Goal: Task Accomplishment & Management: Manage account settings

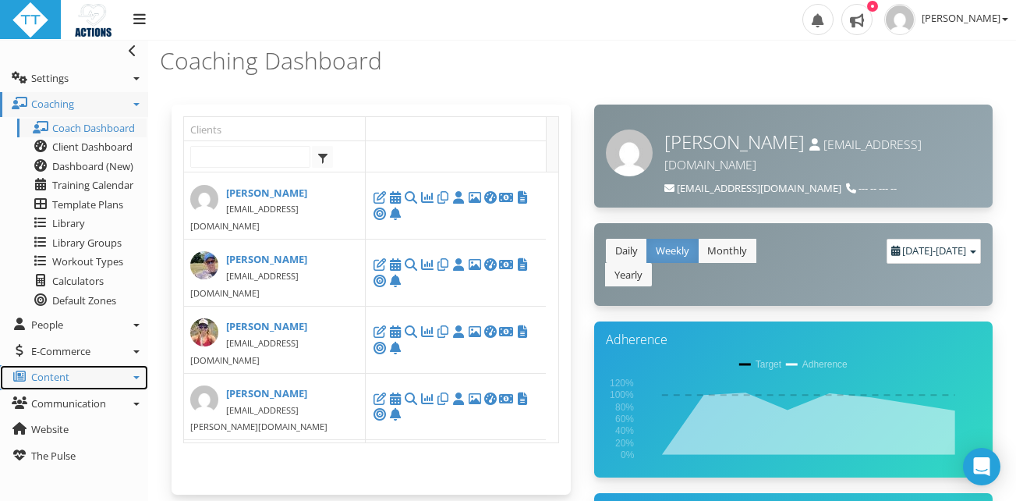
click at [66, 384] on span "Content" at bounding box center [50, 377] width 38 height 14
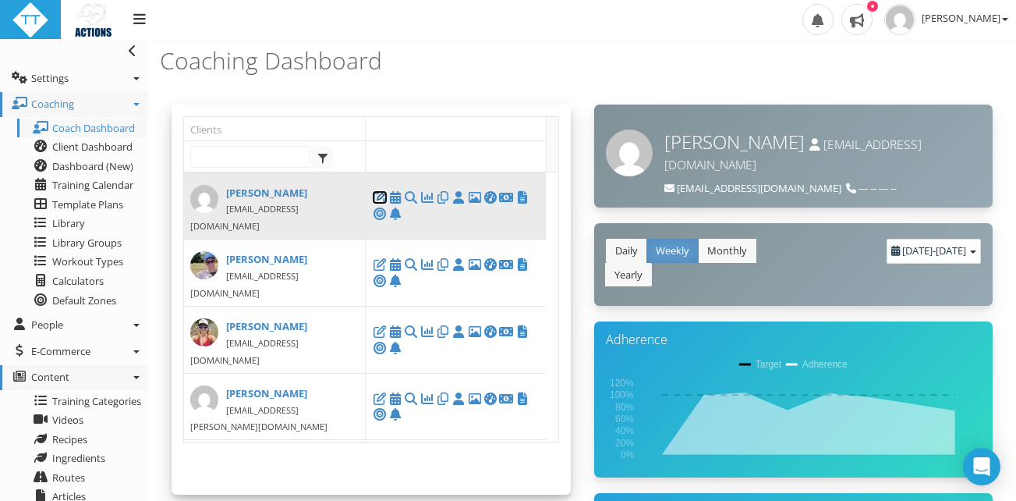
click at [378, 197] on icon at bounding box center [380, 197] width 16 height 1
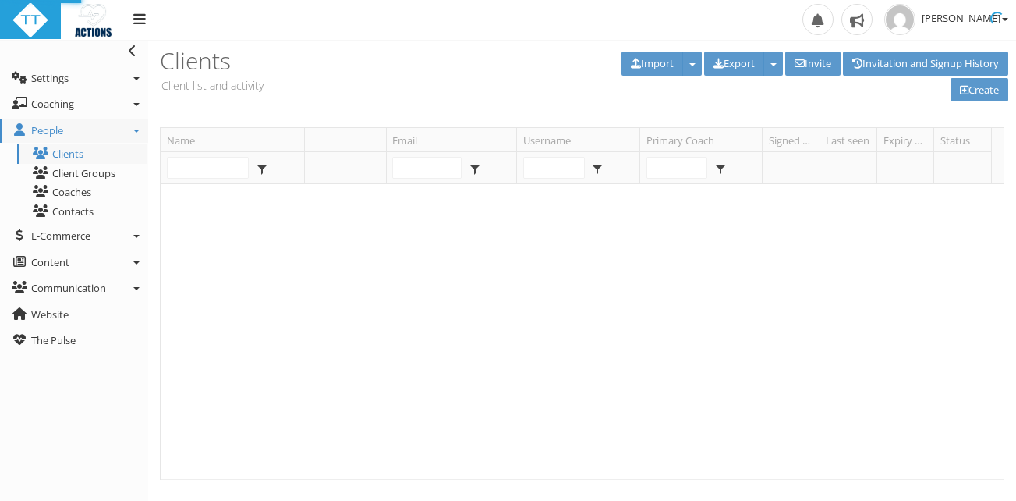
type input "[PERSON_NAME]"
type input "Black"
type input "[EMAIL_ADDRESS][DOMAIN_NAME]"
select select "b8e2509d-e065-4682-b66b-04b7eb20b2ac"
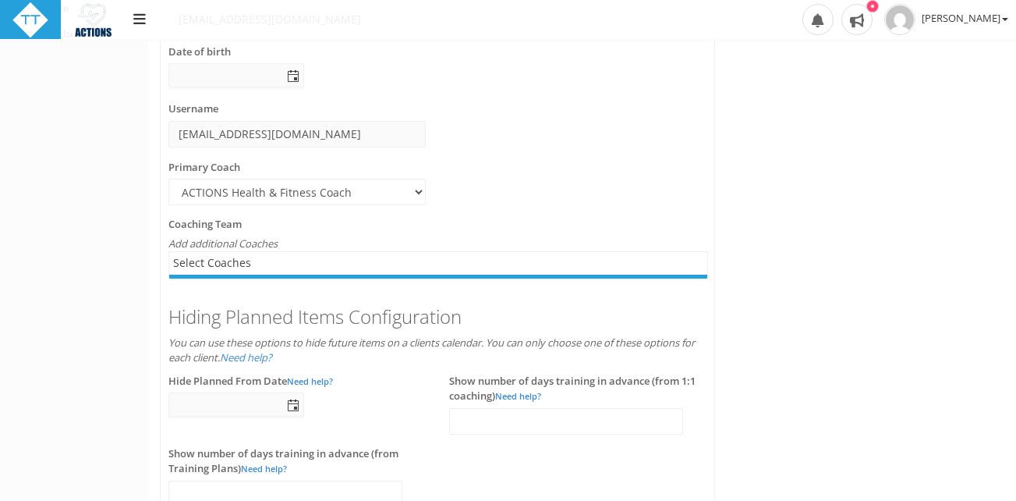
scroll to position [312, 0]
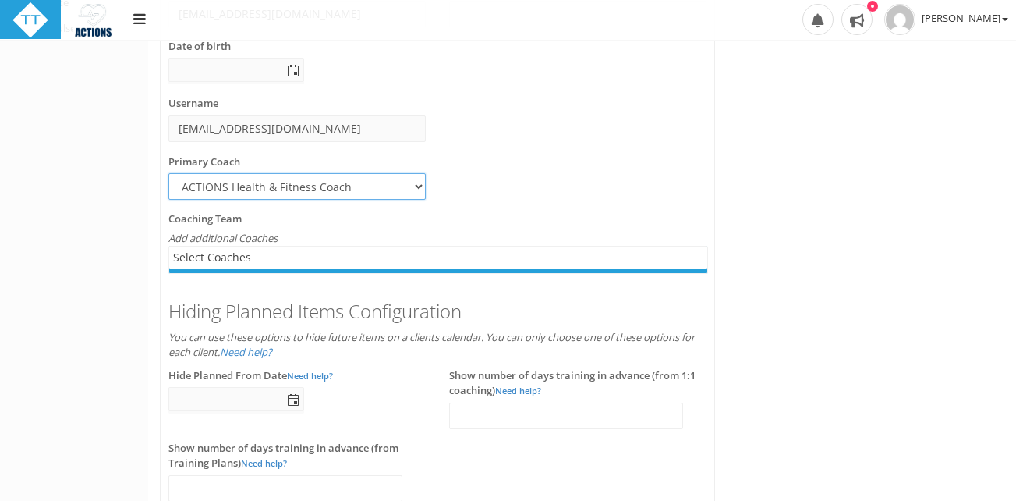
click at [245, 183] on select "Select... ACTIONS Health & Fitness Coach Lyla Keenan" at bounding box center [296, 186] width 257 height 27
click at [168, 173] on select "Select... ACTIONS Health & Fitness Coach Lyla Keenan" at bounding box center [296, 186] width 257 height 27
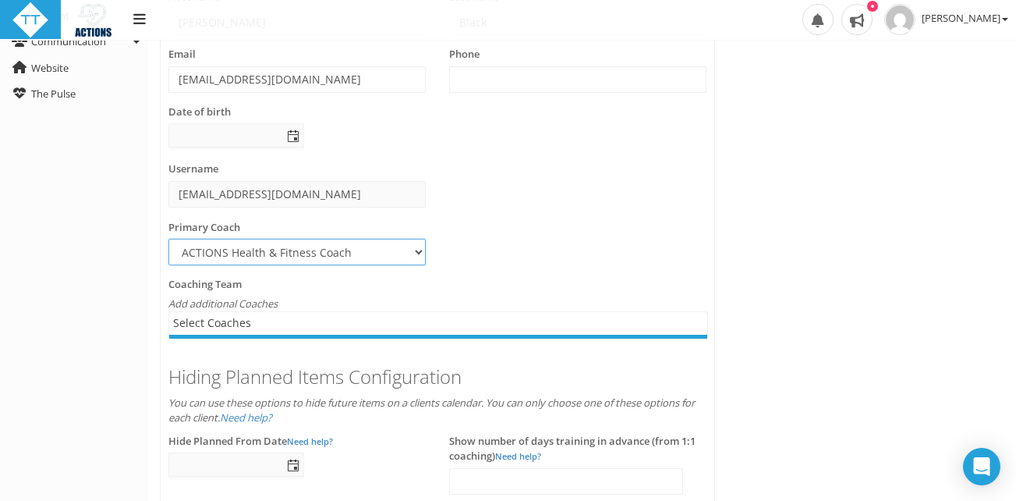
scroll to position [234, 0]
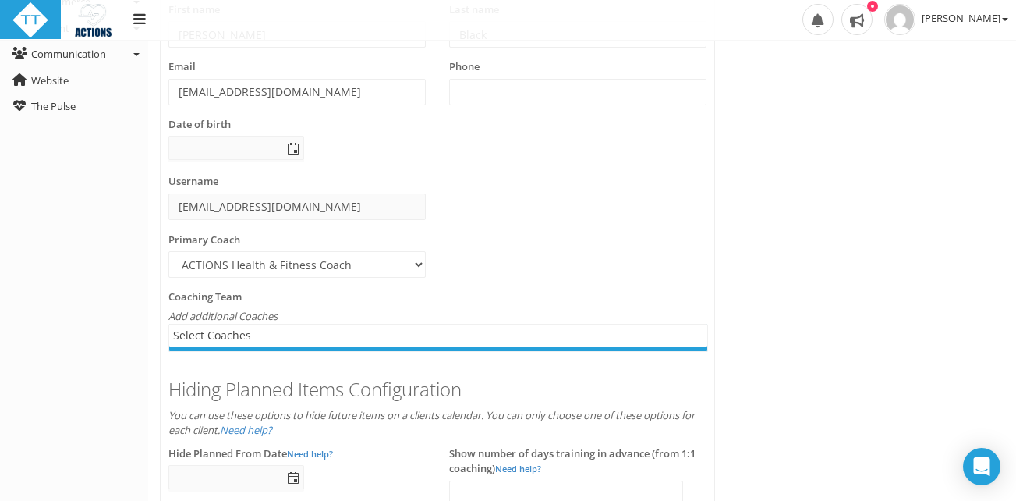
click at [211, 316] on icon "Add additional Coaches" at bounding box center [222, 316] width 109 height 14
click at [291, 318] on div "Coaching Team Add additional Coaches Select Coaches Select Coaches" at bounding box center [437, 320] width 538 height 62
click at [246, 332] on div at bounding box center [438, 335] width 538 height 23
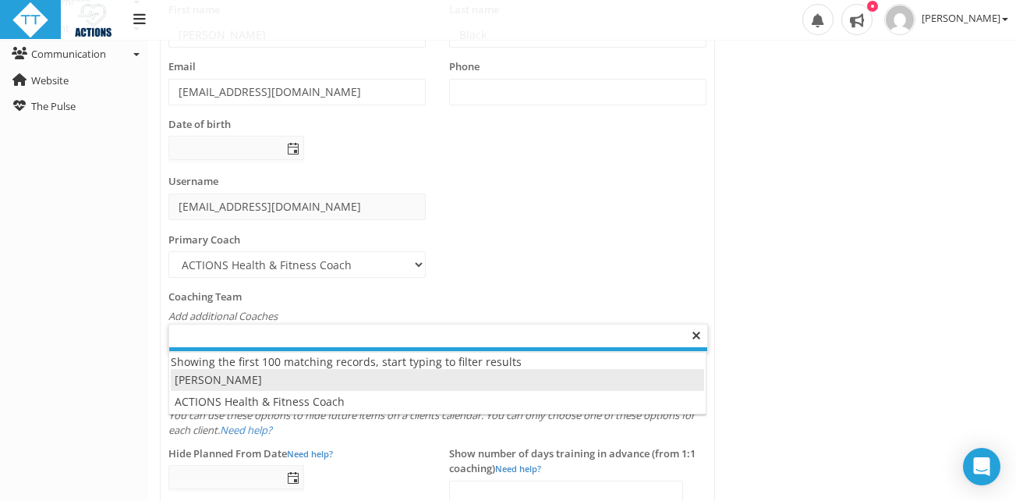
click at [264, 331] on div at bounding box center [438, 335] width 538 height 23
type input "Select Coaches"
click at [880, 224] on div "Create new Vaughan Black Inactive Account Re-activate account Delete Vaughan Bl…" at bounding box center [582, 371] width 868 height 956
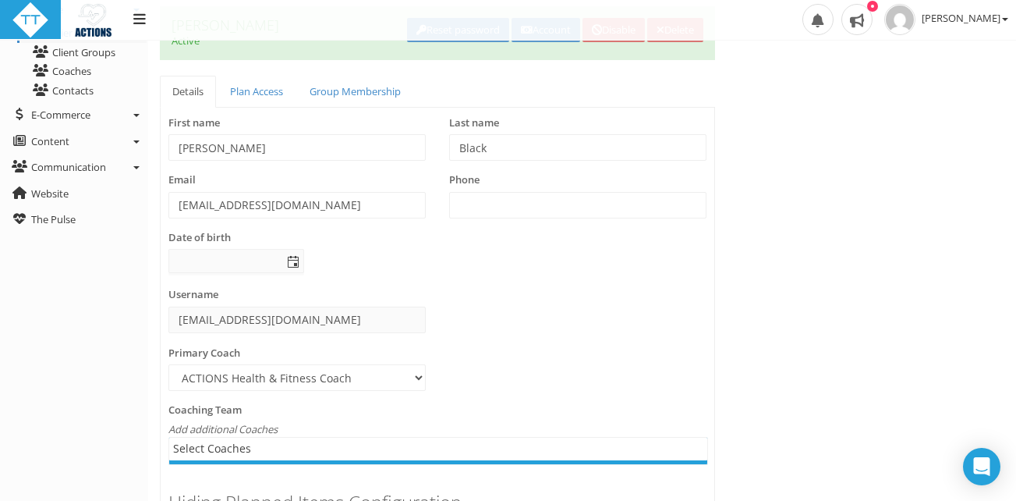
scroll to position [0, 0]
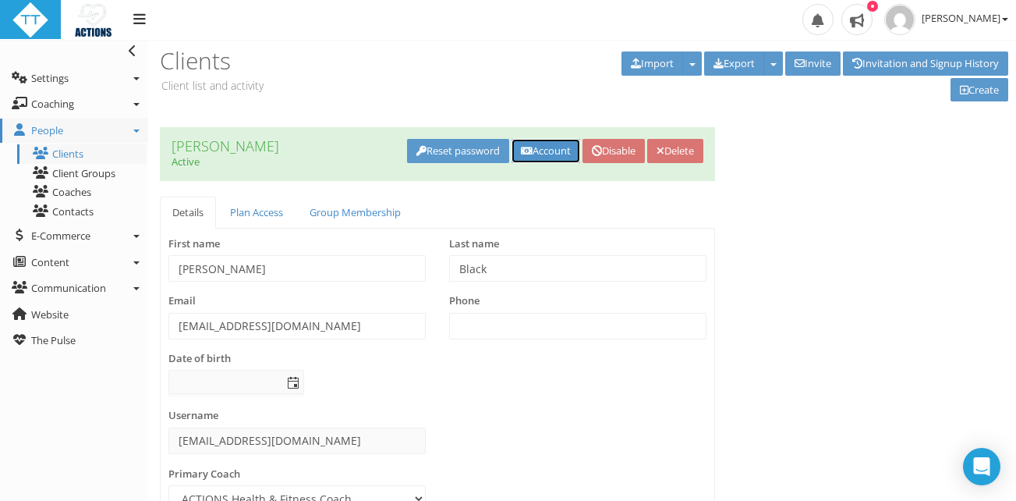
click at [532, 153] on link "Account" at bounding box center [546, 151] width 69 height 24
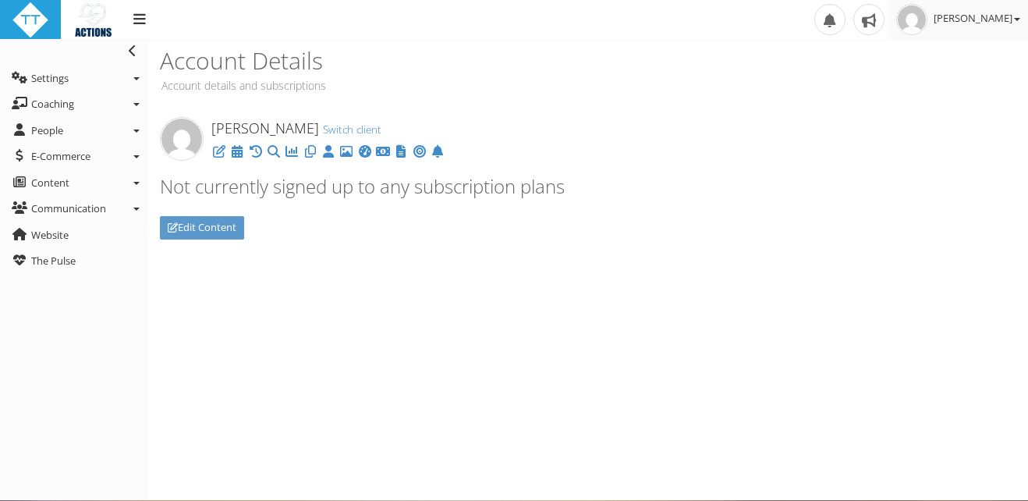
click at [987, 20] on span "[PERSON_NAME]" at bounding box center [977, 18] width 87 height 14
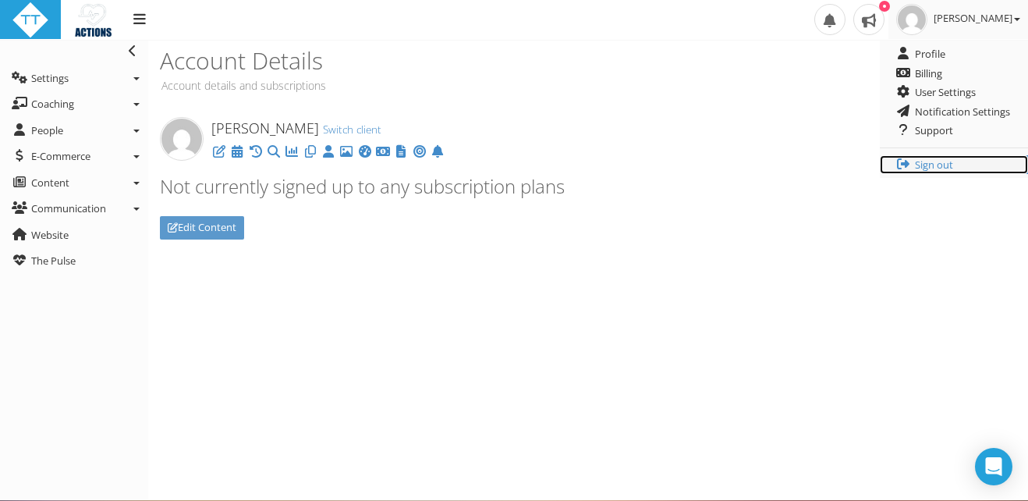
click at [936, 161] on link "Sign out" at bounding box center [954, 164] width 148 height 19
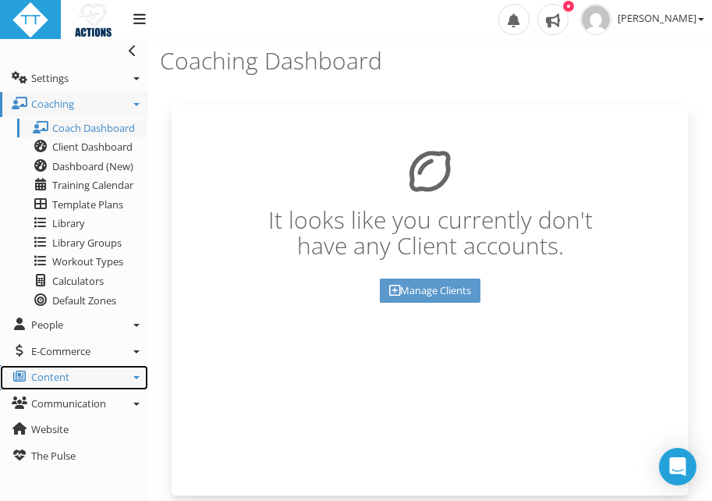
click at [68, 375] on span "Content" at bounding box center [50, 377] width 38 height 14
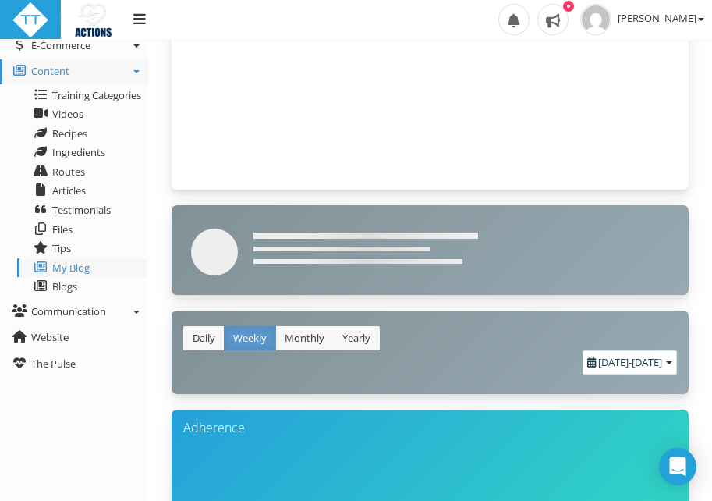
scroll to position [312, 0]
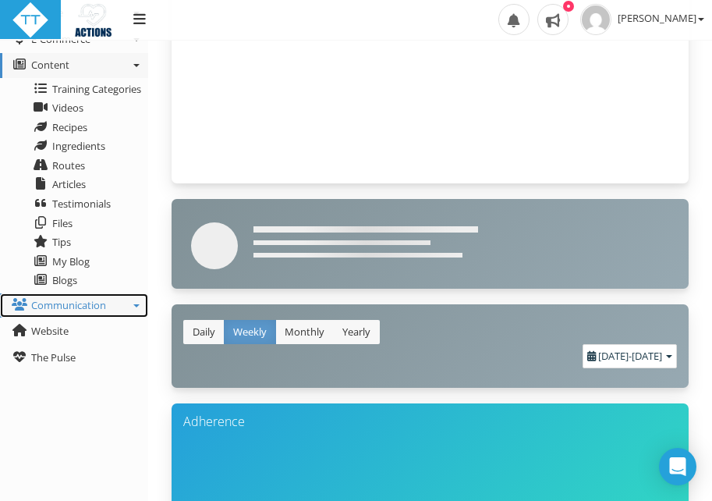
click at [82, 308] on span "Communication" at bounding box center [68, 305] width 75 height 14
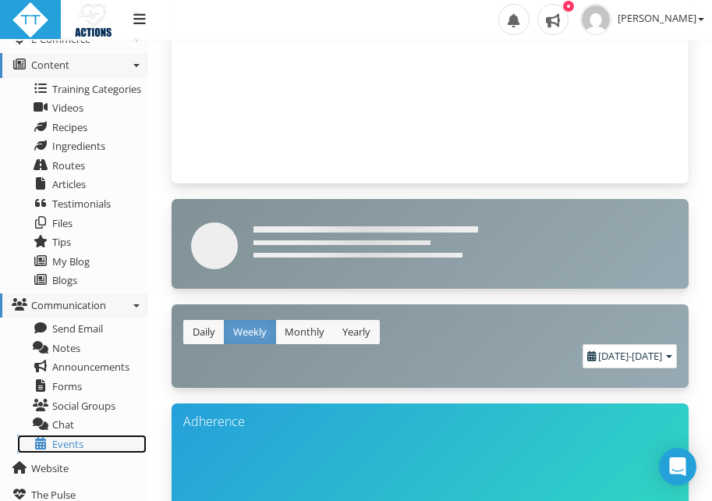
click at [68, 443] on span "Events" at bounding box center [67, 444] width 31 height 14
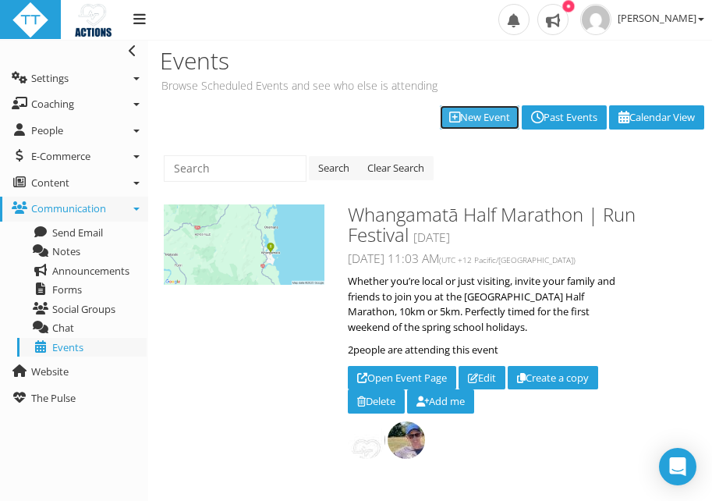
click at [481, 116] on link "New Event" at bounding box center [480, 117] width 80 height 24
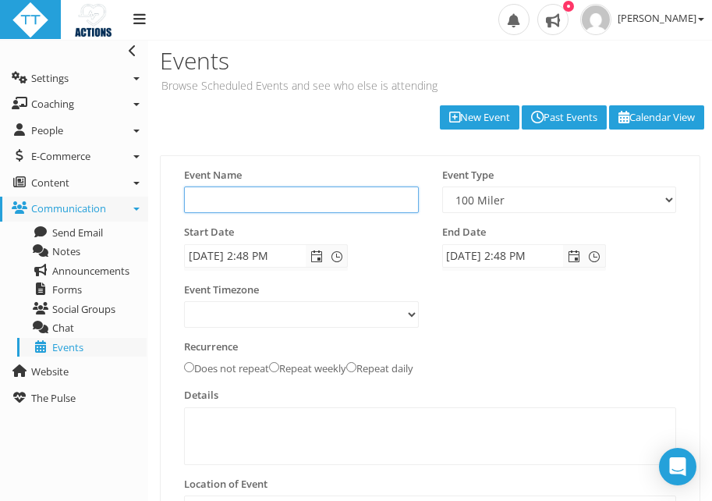
click at [251, 205] on input "text" at bounding box center [301, 199] width 235 height 27
